Goal: Transaction & Acquisition: Purchase product/service

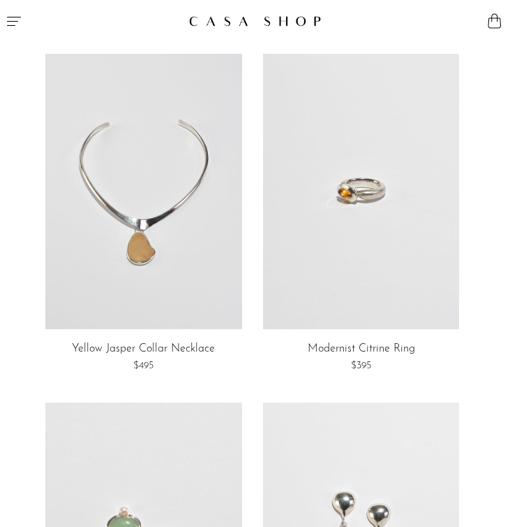
click at [15, 24] on icon "Menu" at bounding box center [14, 21] width 17 height 17
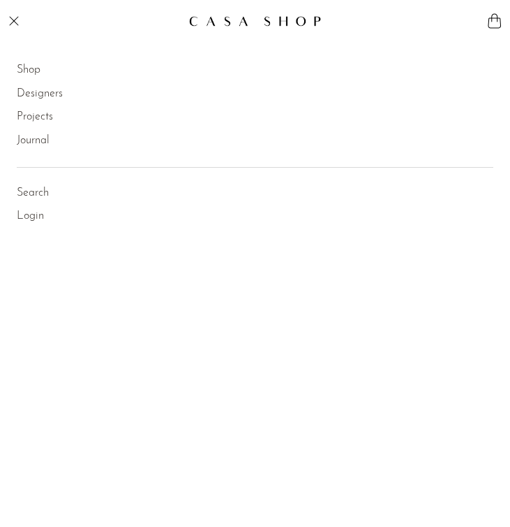
click at [31, 77] on link "Shop" at bounding box center [29, 70] width 24 height 18
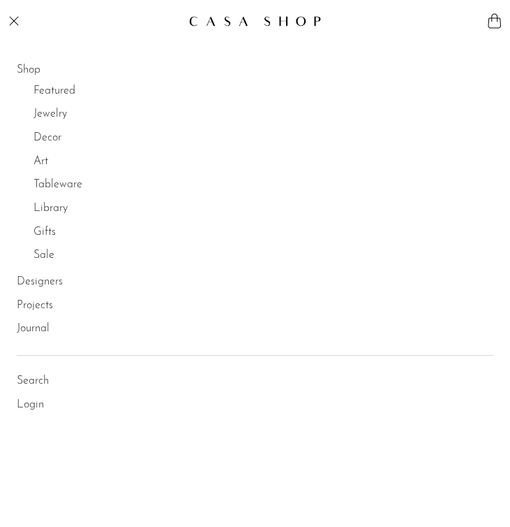
click at [55, 119] on link "Jewelry" at bounding box center [51, 114] width 34 height 18
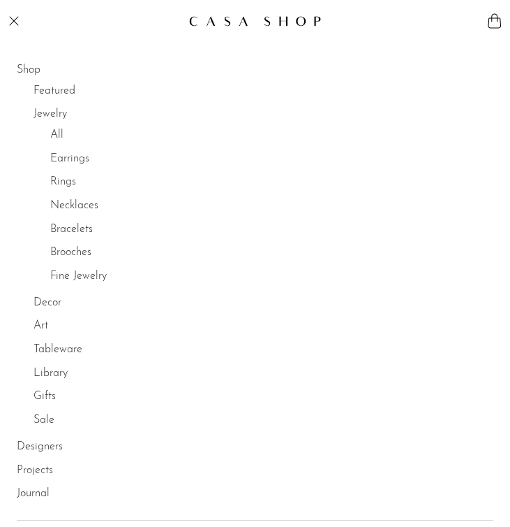
click at [70, 160] on link "Earrings" at bounding box center [69, 159] width 39 height 18
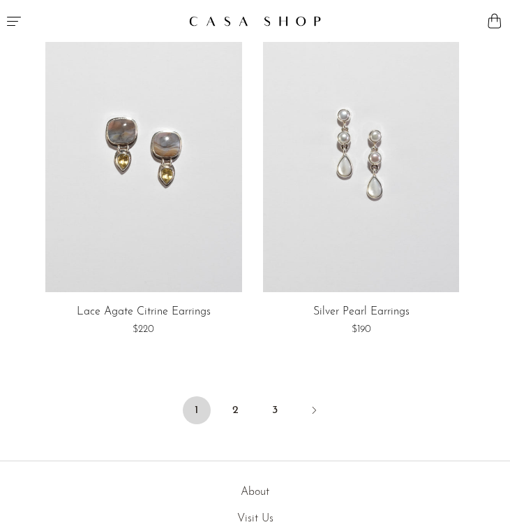
scroll to position [5987, 0]
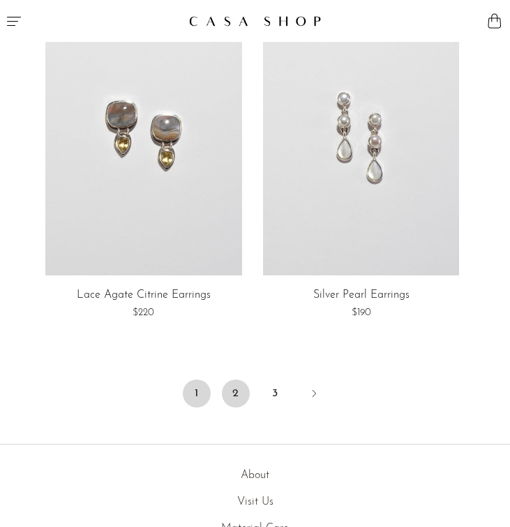
click at [239, 397] on link "2" at bounding box center [236, 393] width 28 height 28
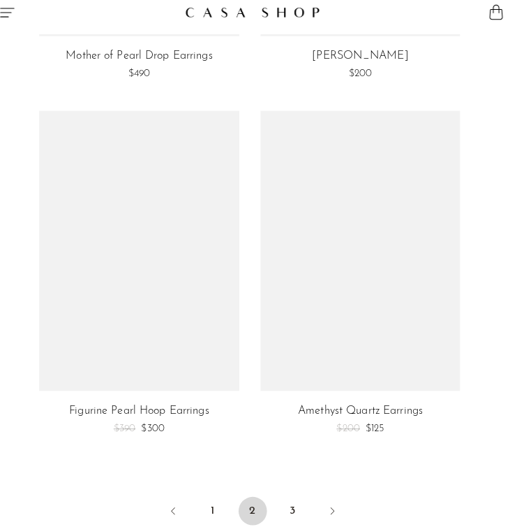
scroll to position [5949, 0]
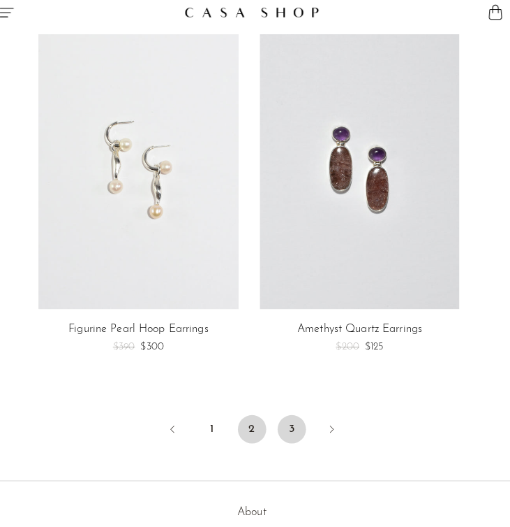
click at [295, 431] on link "3" at bounding box center [295, 431] width 28 height 28
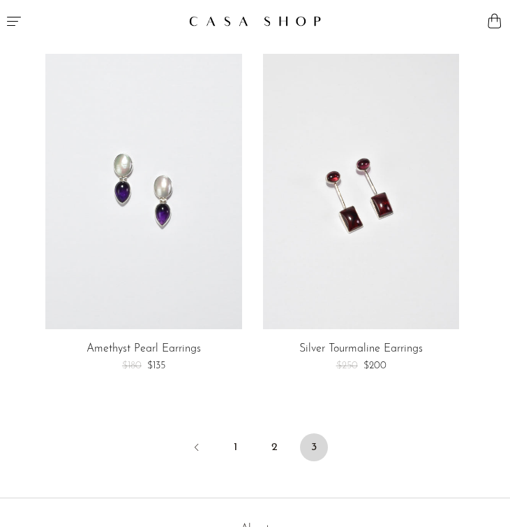
click at [16, 12] on button "Menu" at bounding box center [128, 21] width 256 height 42
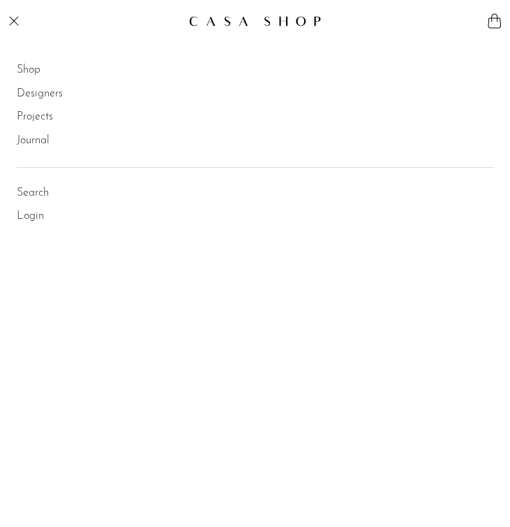
click at [32, 71] on link "Shop" at bounding box center [29, 70] width 24 height 18
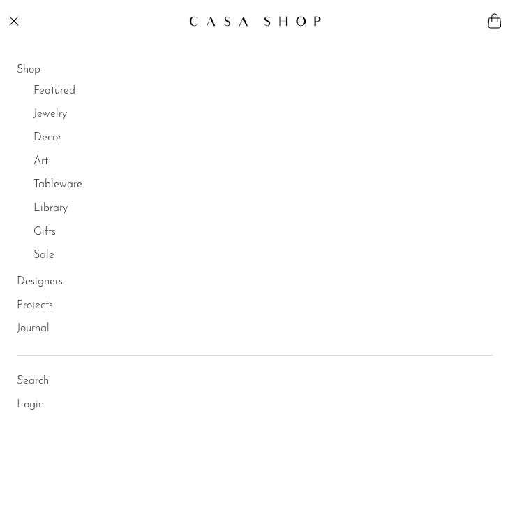
click at [40, 114] on link "Jewelry" at bounding box center [51, 114] width 34 height 18
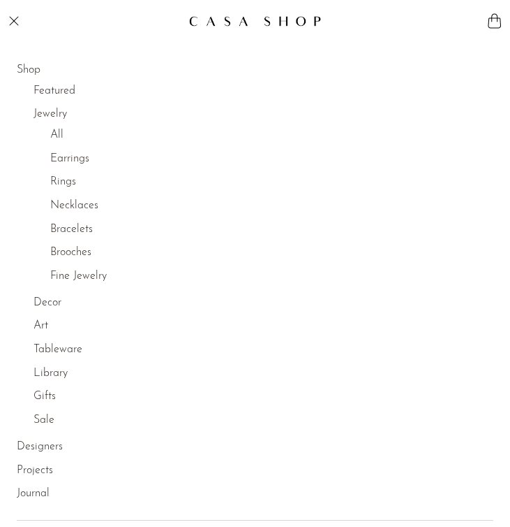
click at [76, 208] on link "Necklaces" at bounding box center [74, 206] width 48 height 18
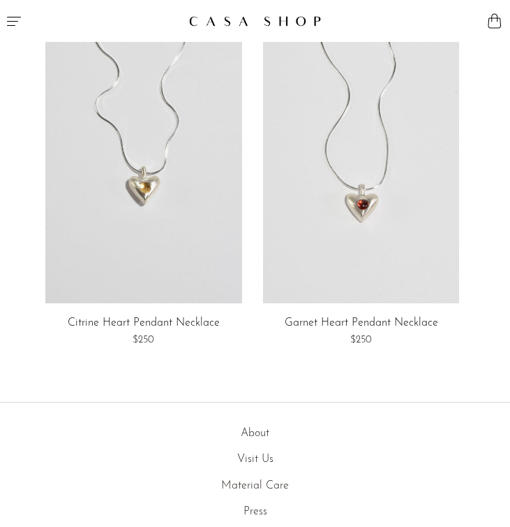
scroll to position [5006, 0]
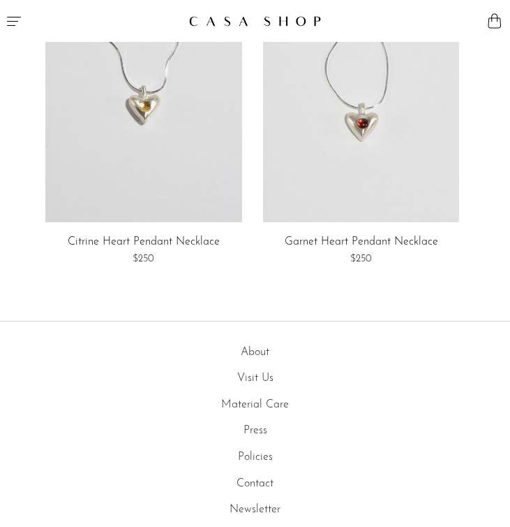
click at [13, 17] on icon "Menu" at bounding box center [14, 21] width 17 height 17
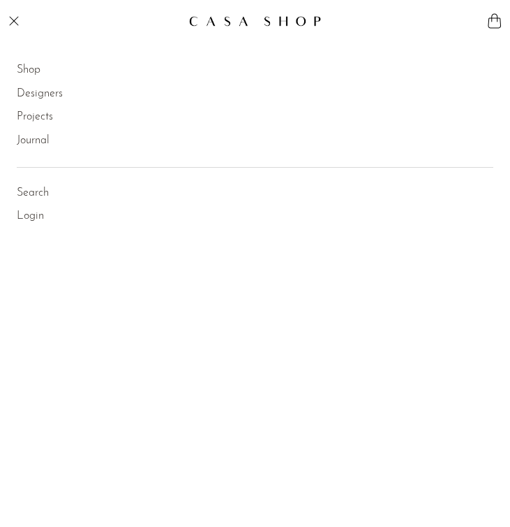
click at [34, 68] on link "Shop" at bounding box center [29, 70] width 24 height 18
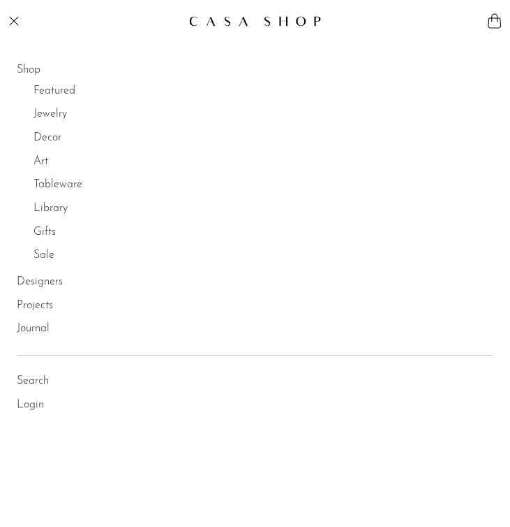
click at [63, 118] on link "Jewelry" at bounding box center [51, 114] width 34 height 18
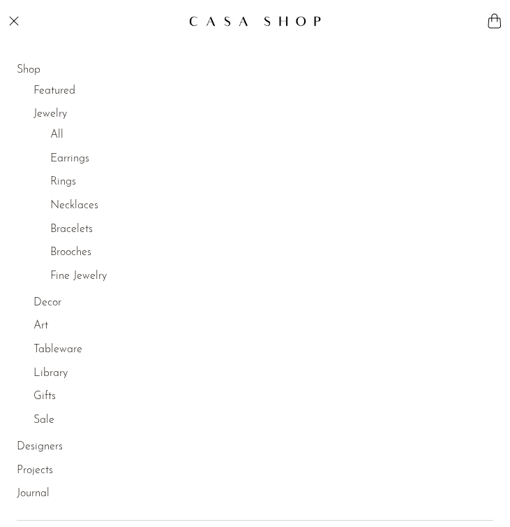
click at [70, 182] on link "Rings" at bounding box center [63, 182] width 26 height 18
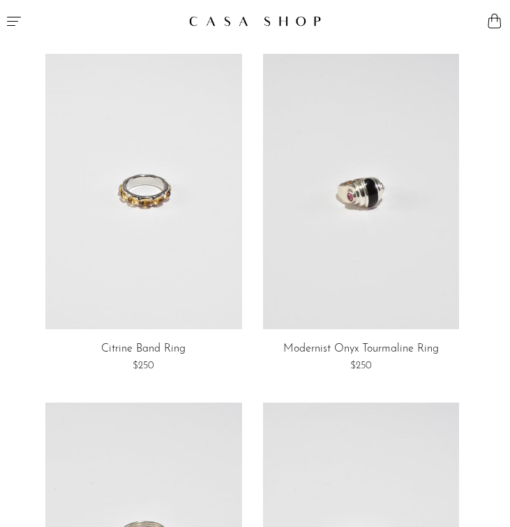
click at [135, 170] on link at bounding box center [143, 191] width 197 height 275
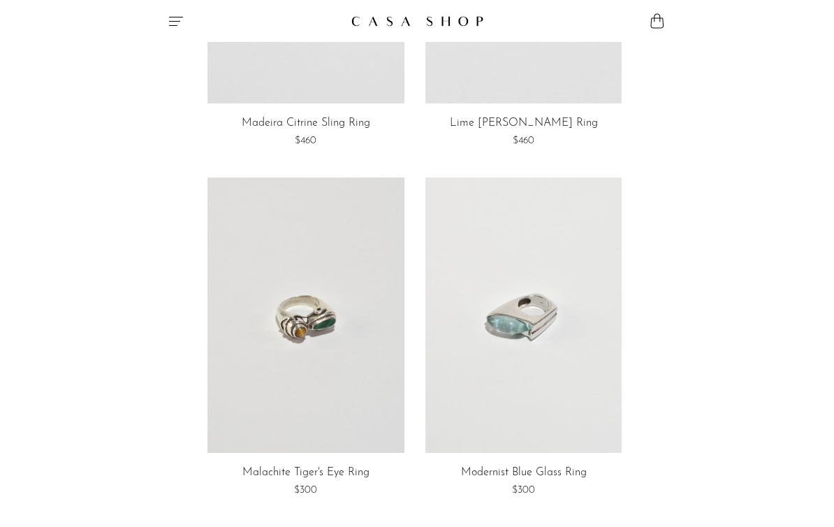
scroll to position [3709, 0]
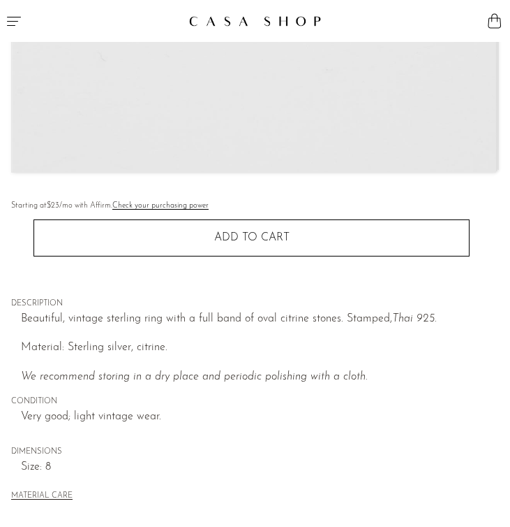
scroll to position [440, 0]
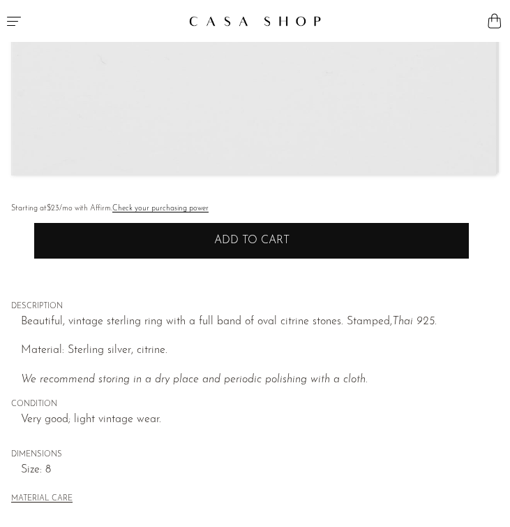
click at [170, 235] on button "Add to cart" at bounding box center [252, 240] width 436 height 36
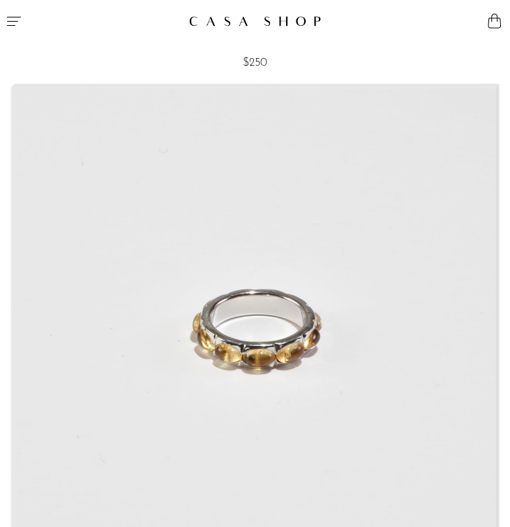
scroll to position [0, 0]
